Goal: Find contact information: Find contact information

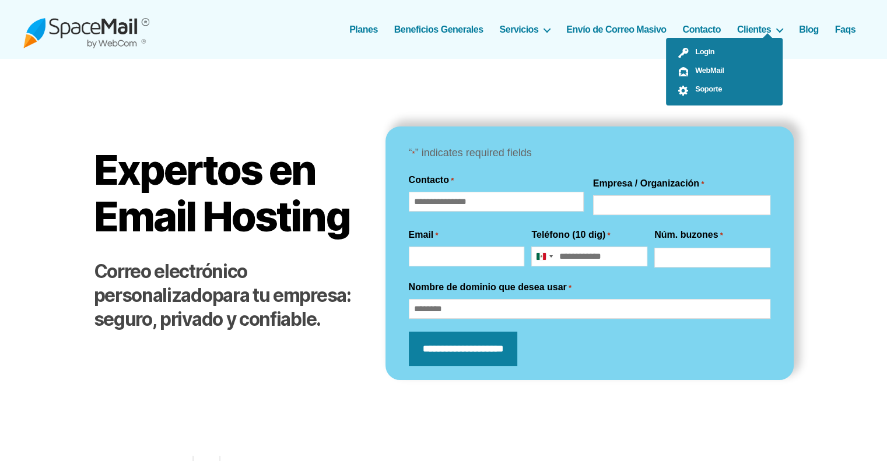
click at [704, 38] on ul "Login WebMail Soporte" at bounding box center [724, 72] width 117 height 68
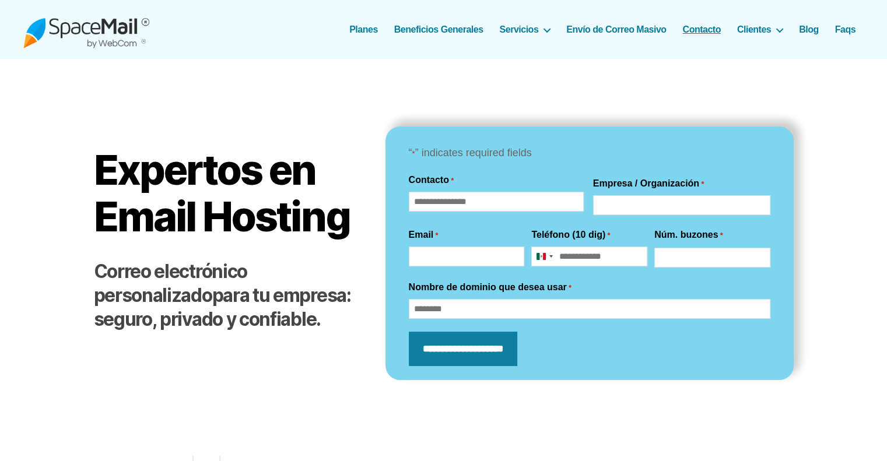
click at [703, 25] on link "Contacto" at bounding box center [701, 29] width 38 height 11
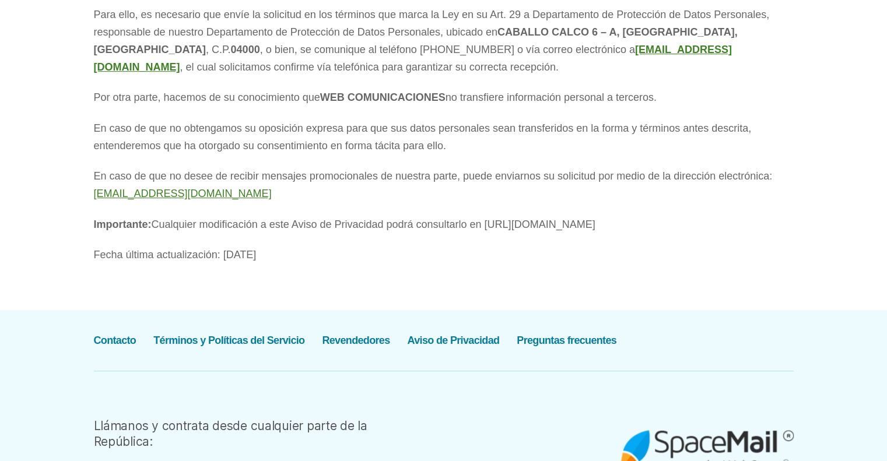
scroll to position [758, 0]
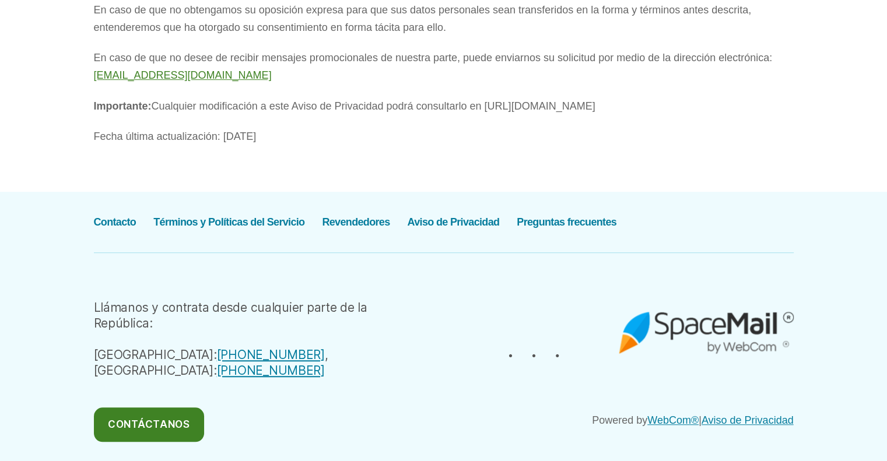
click at [127, 408] on link "Contáctanos" at bounding box center [149, 425] width 110 height 34
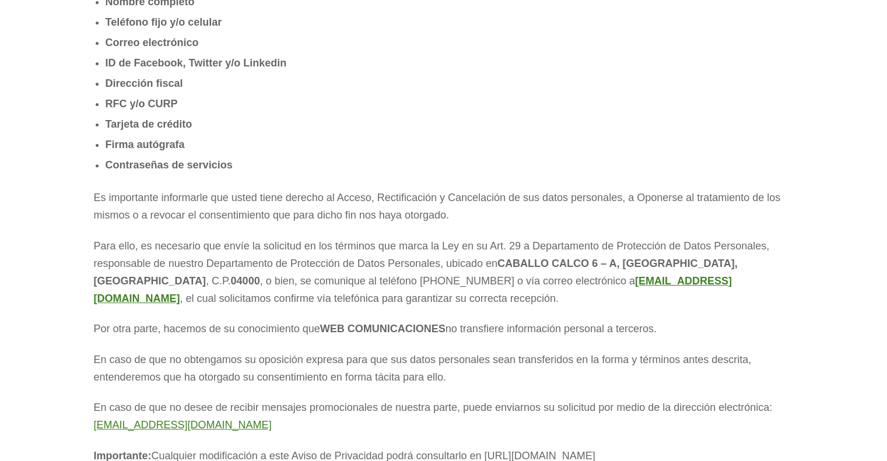
scroll to position [0, 0]
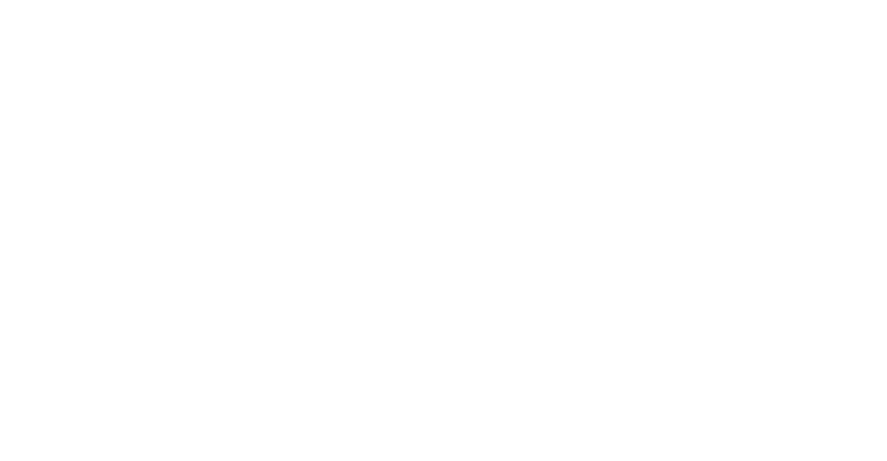
scroll to position [350, 0]
